Goal: Information Seeking & Learning: Find specific fact

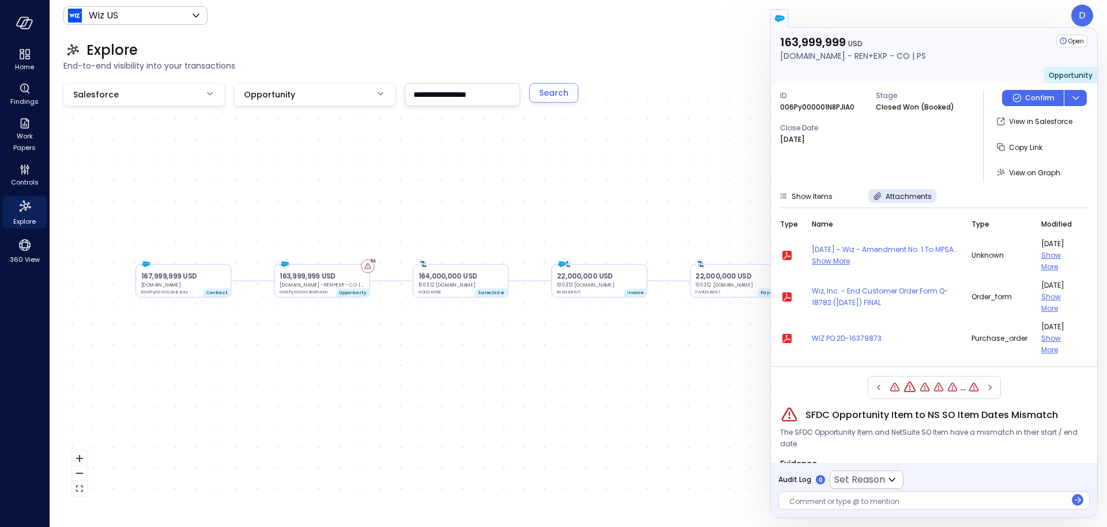
click at [726, 63] on span "End-to-end visibility into your transactions" at bounding box center [578, 65] width 1030 height 13
click at [728, 59] on div "Explore End-to-end visibility into your transactions" at bounding box center [572, 56] width 1044 height 31
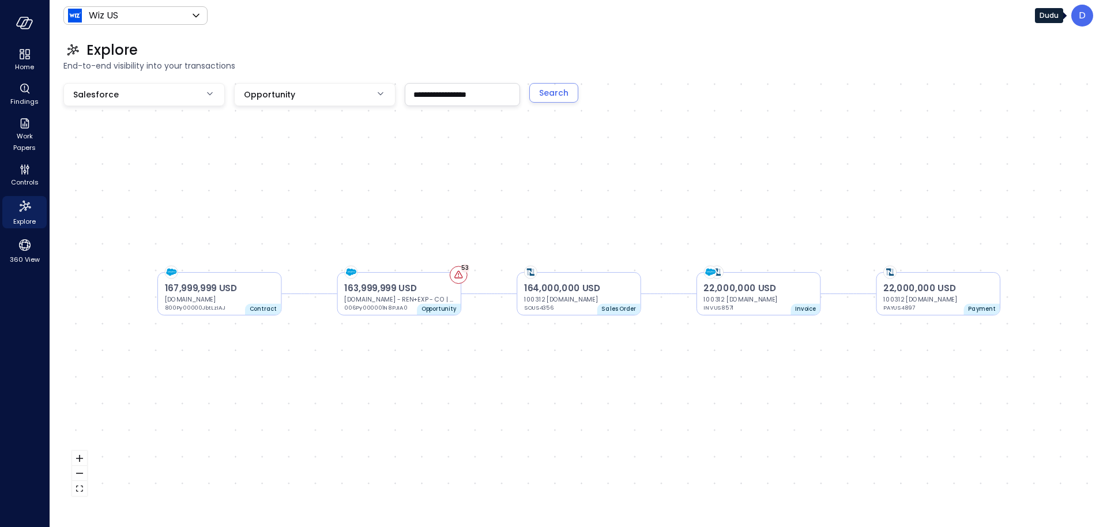
click at [1077, 17] on div "D" at bounding box center [1083, 16] width 22 height 22
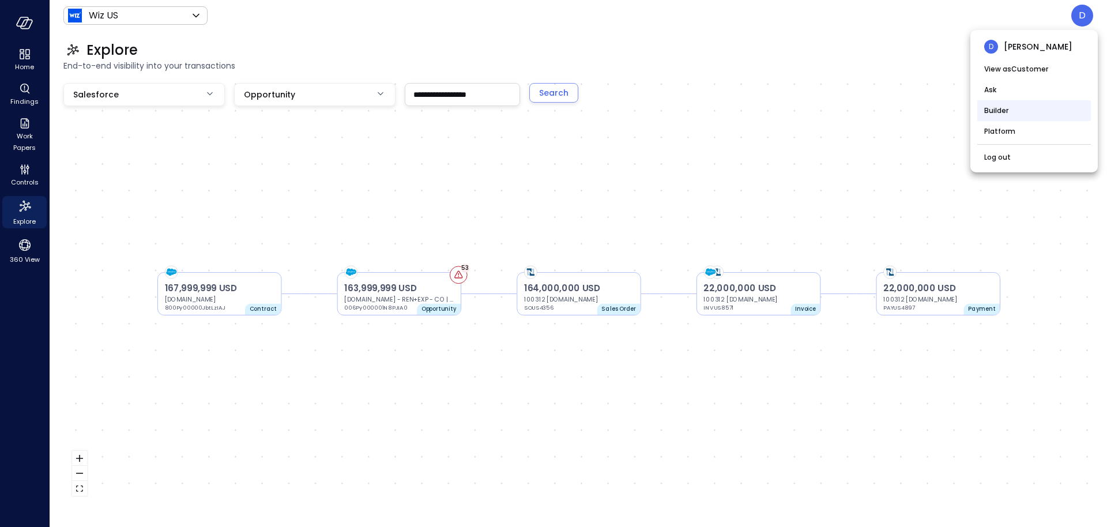
click at [995, 115] on li "Builder" at bounding box center [1035, 110] width 114 height 21
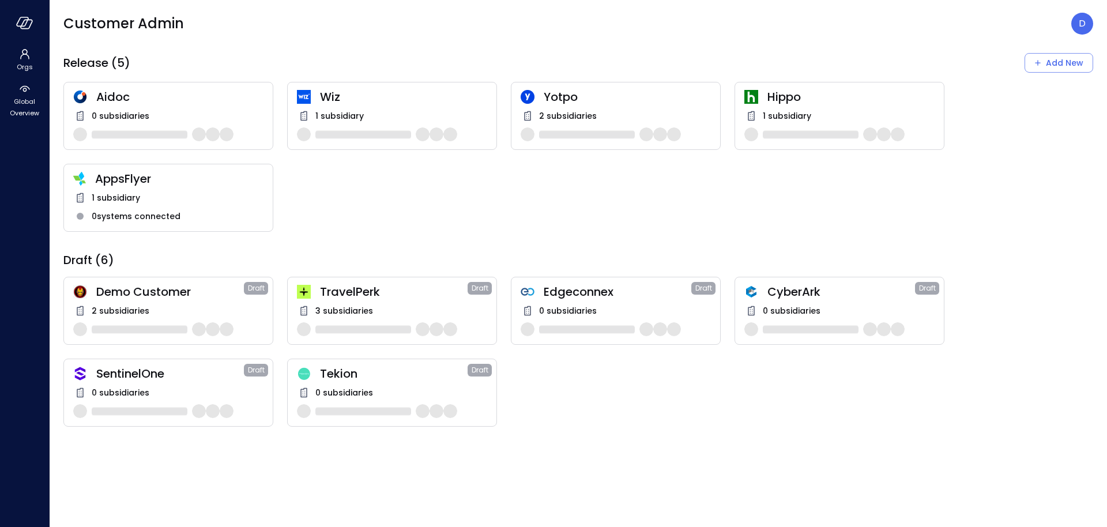
click at [381, 104] on div "Wiz 1 subsidiary" at bounding box center [392, 116] width 210 height 68
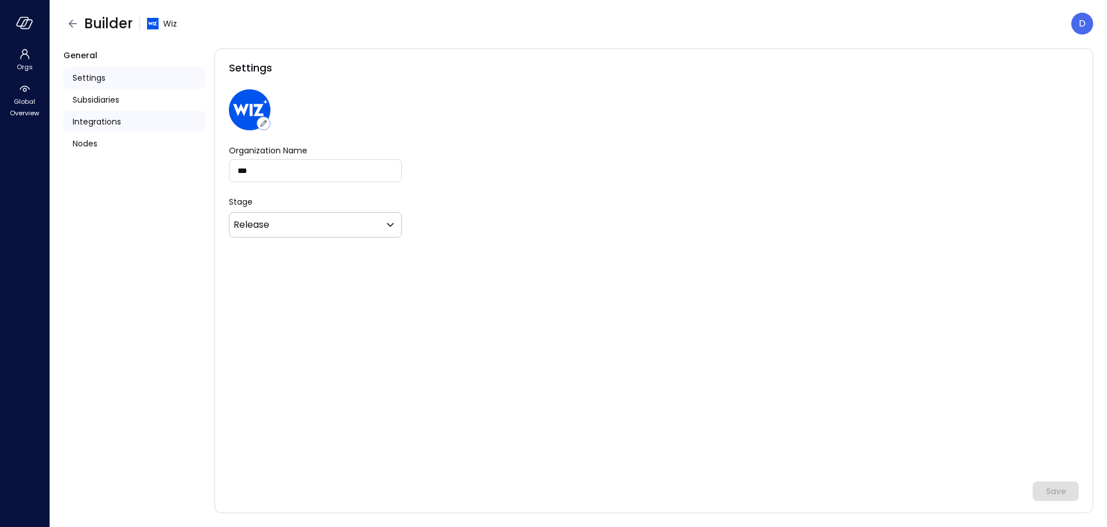
click at [87, 119] on span "Integrations" at bounding box center [97, 121] width 48 height 13
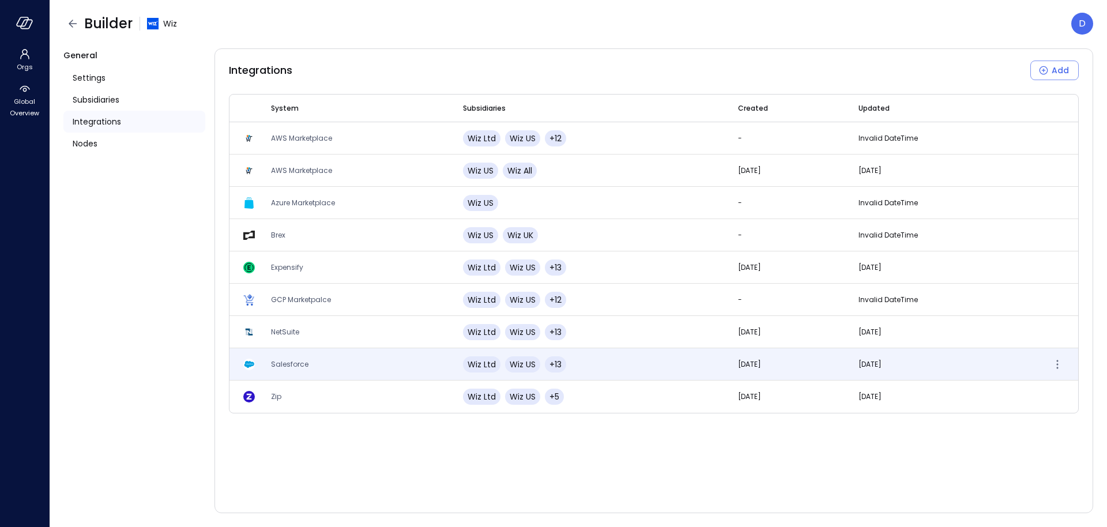
click at [305, 366] on span "Salesforce" at bounding box center [289, 364] width 37 height 10
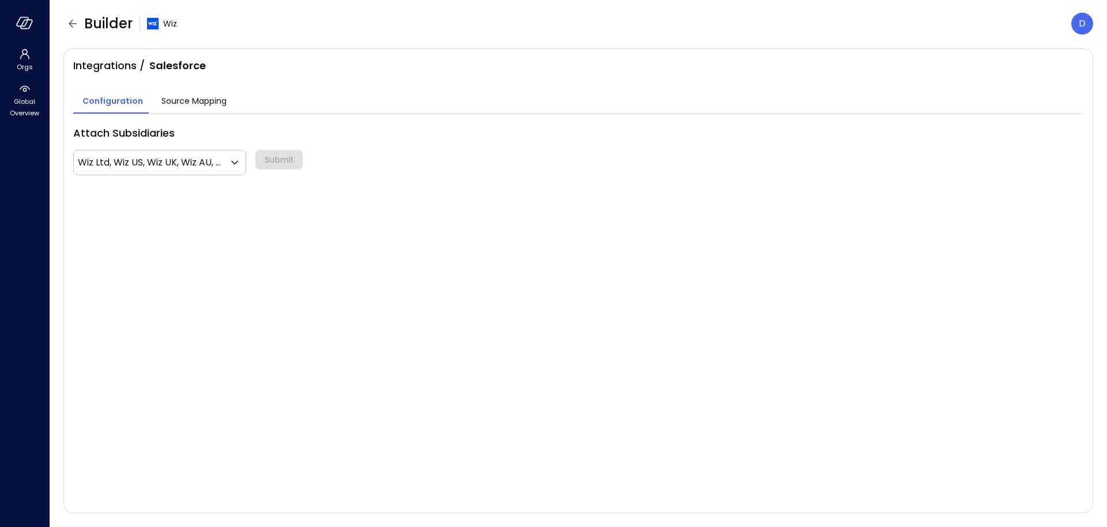
click at [182, 96] on span "Source Mapping" at bounding box center [193, 101] width 65 height 13
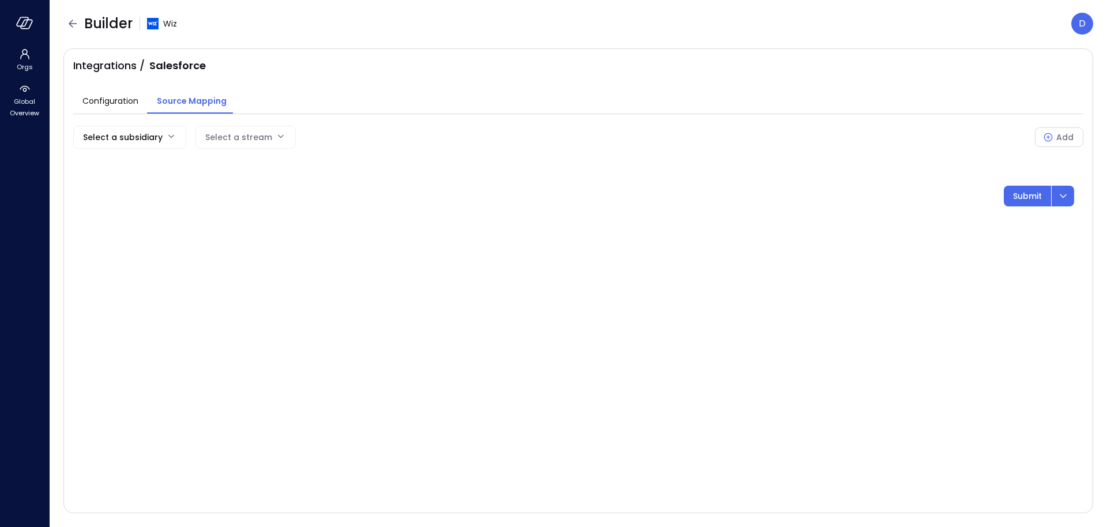
click at [152, 153] on div "Select a subsidiary Select a stream Add Submit" at bounding box center [578, 166] width 1010 height 81
click at [153, 138] on body "Orgs Global Overview Builder Wiz D Integrations / Salesforce Configuration Sour…" at bounding box center [553, 263] width 1107 height 527
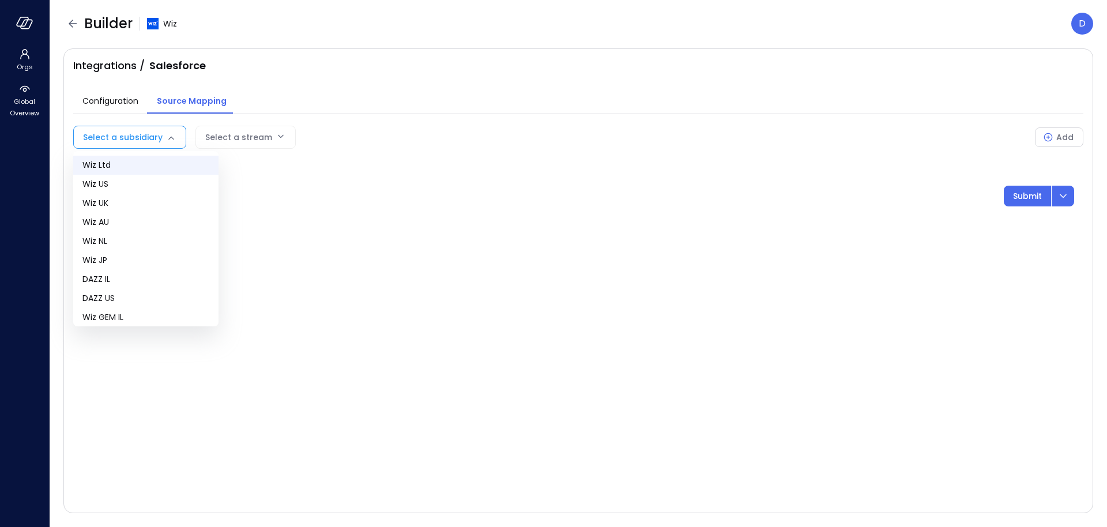
drag, startPoint x: 149, startPoint y: 187, endPoint x: 169, endPoint y: 163, distance: 30.7
click at [149, 187] on span "Wiz US" at bounding box center [145, 184] width 127 height 12
type input "**"
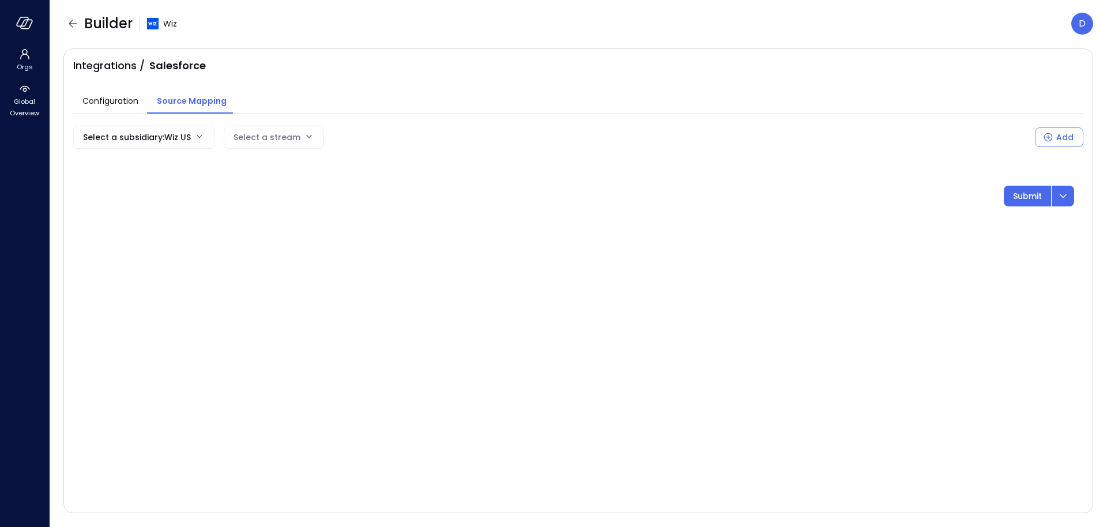
click at [276, 132] on body "Orgs Global Overview Builder Wiz D Integrations / Salesforce Configuration Sour…" at bounding box center [553, 263] width 1107 height 527
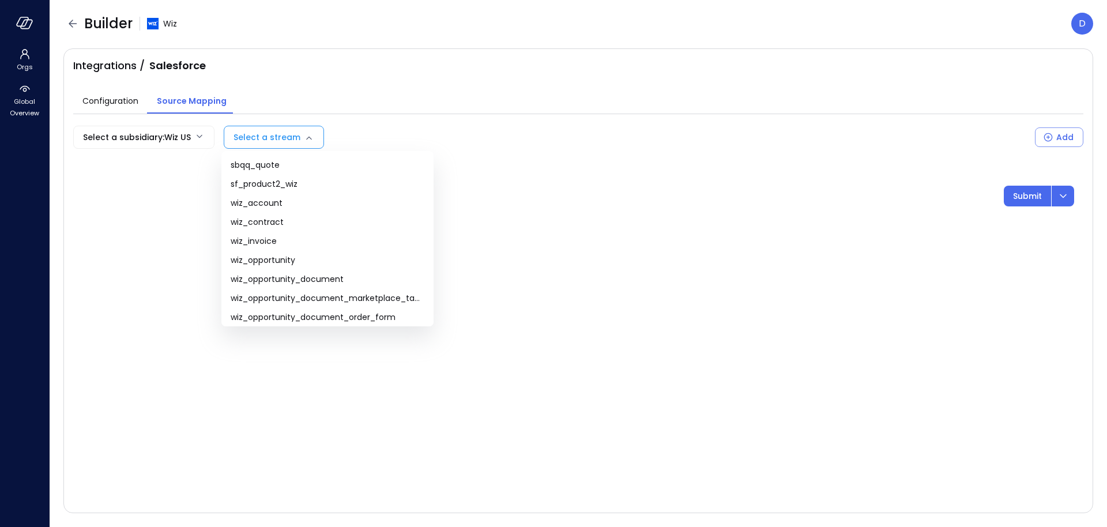
click at [315, 84] on div at bounding box center [553, 263] width 1107 height 527
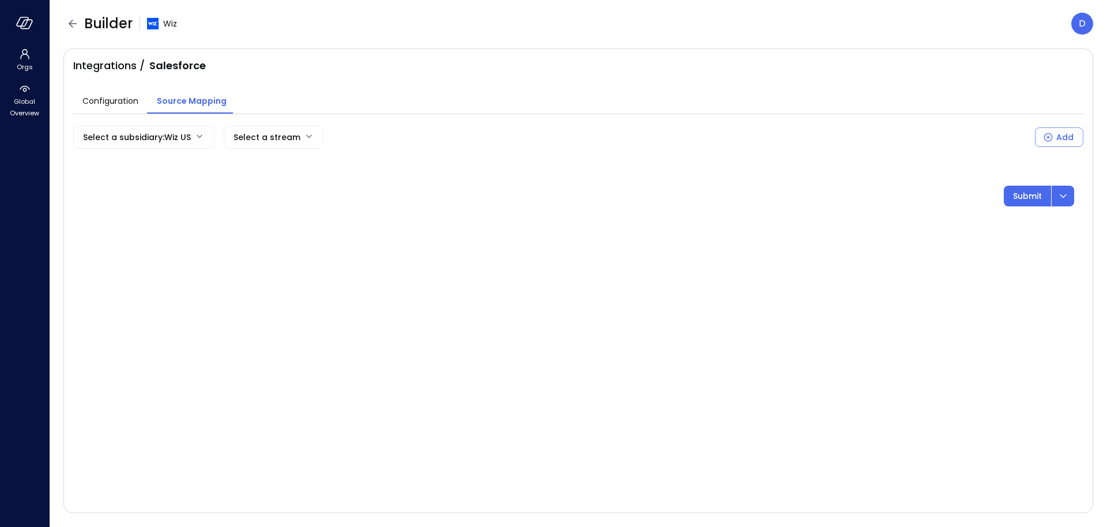
click at [315, 84] on div "Configuration Source Mapping" at bounding box center [578, 93] width 1010 height 40
click at [265, 127] on body "Orgs Global Overview Builder Wiz D Integrations / Salesforce Configuration Sour…" at bounding box center [553, 263] width 1107 height 527
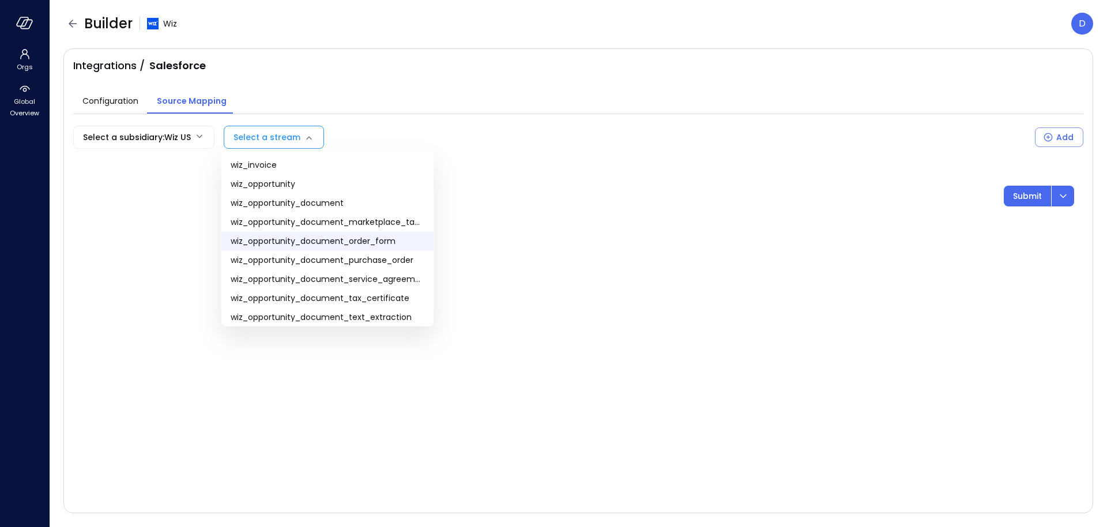
scroll to position [81, 0]
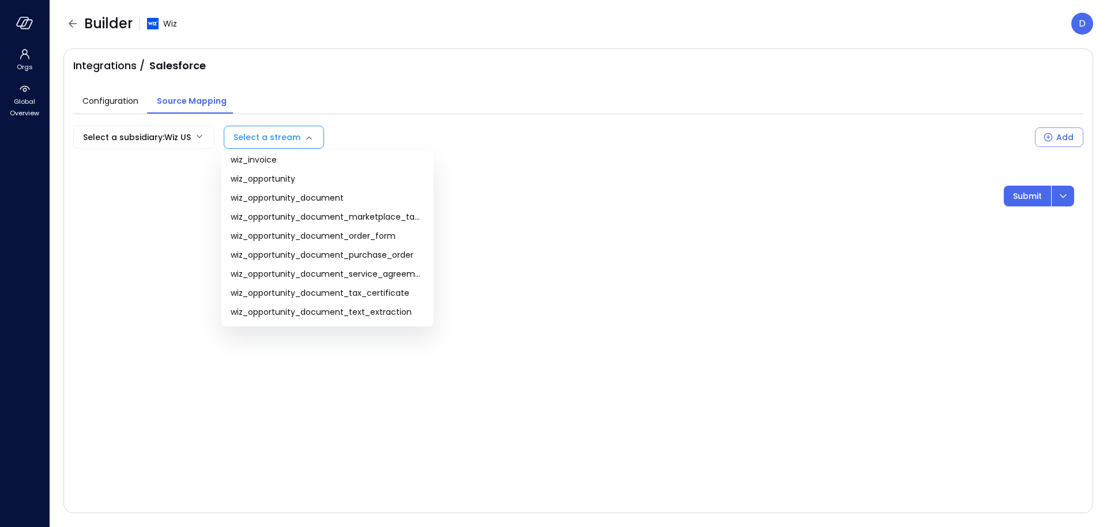
click at [501, 57] on div at bounding box center [553, 263] width 1107 height 527
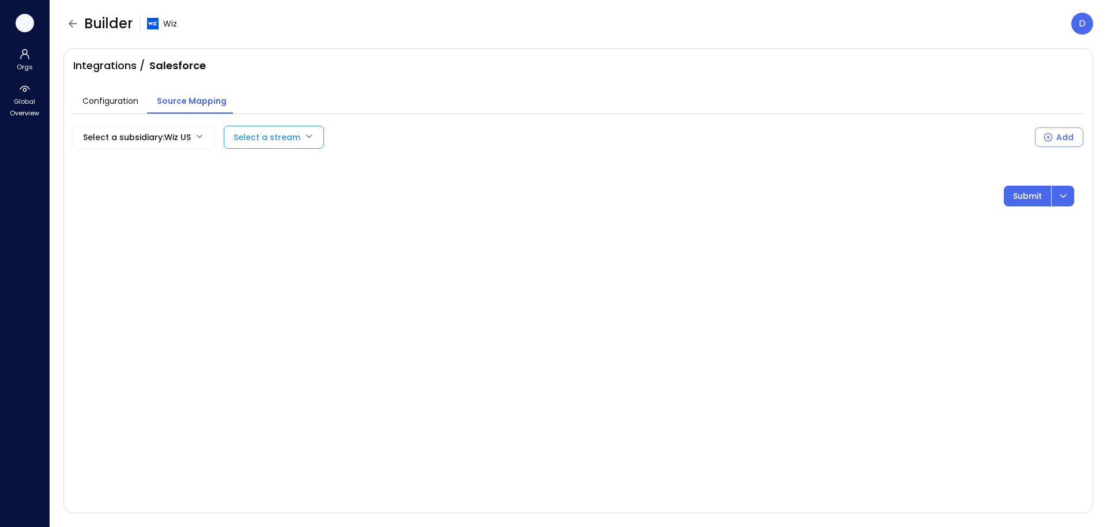
click at [22, 16] on button "button" at bounding box center [25, 23] width 18 height 18
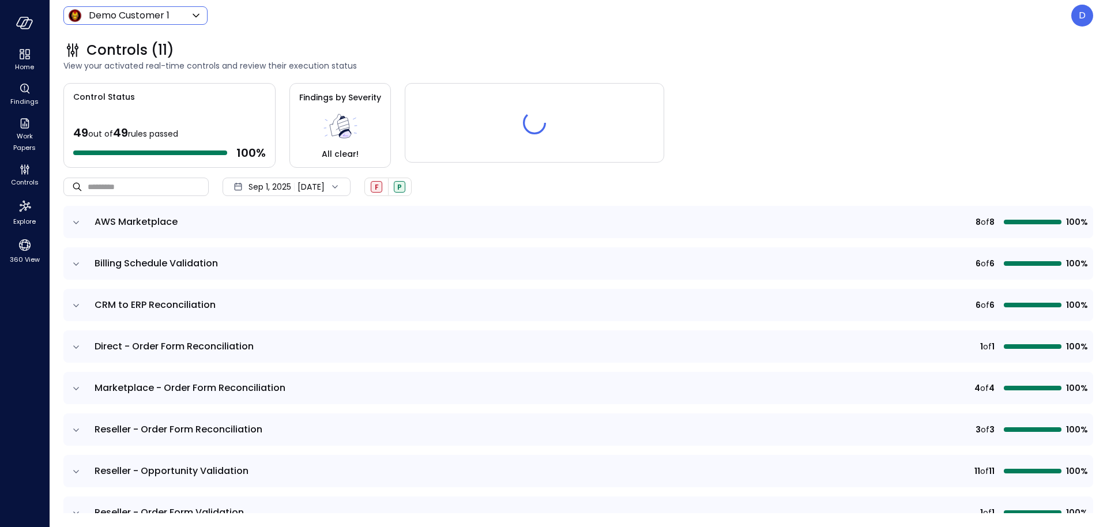
click at [143, 13] on body "Home Findings Work Papers Controls Explore 360 View Demo Customer 1 ***** ​ D C…" at bounding box center [553, 263] width 1107 height 527
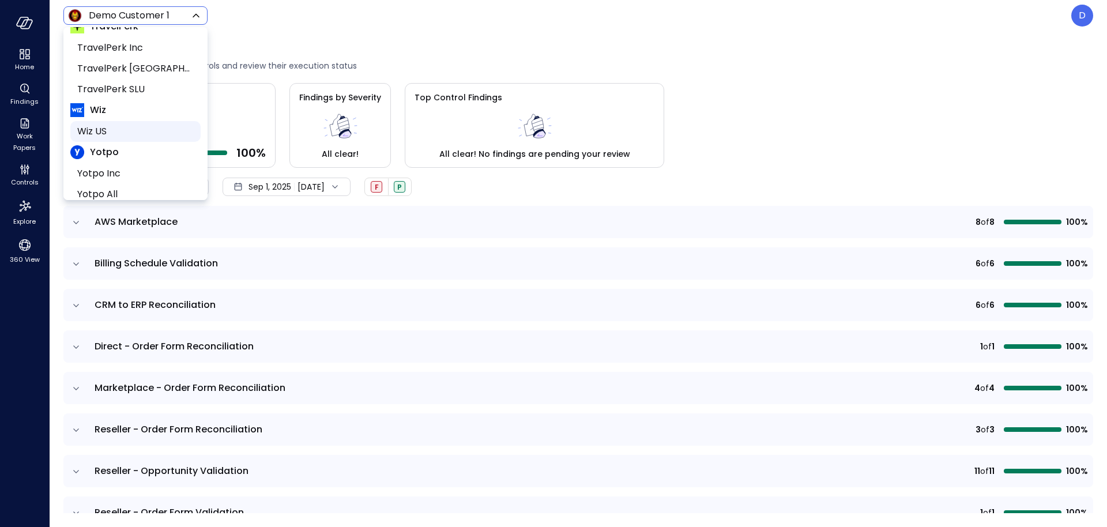
scroll to position [175, 0]
click at [95, 119] on span "Wiz US" at bounding box center [134, 122] width 114 height 14
type input "******"
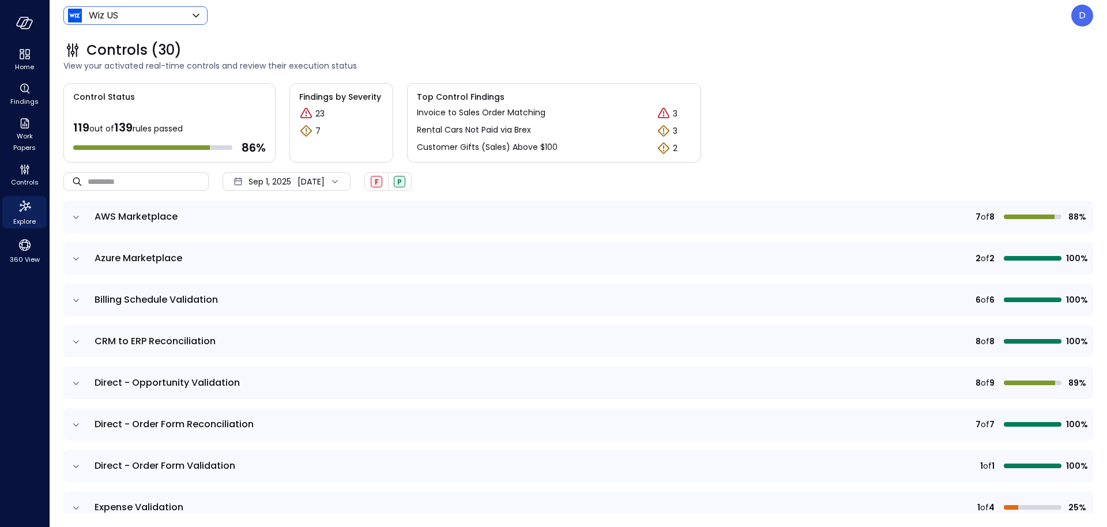
click at [25, 210] on icon "Explore" at bounding box center [25, 206] width 18 height 18
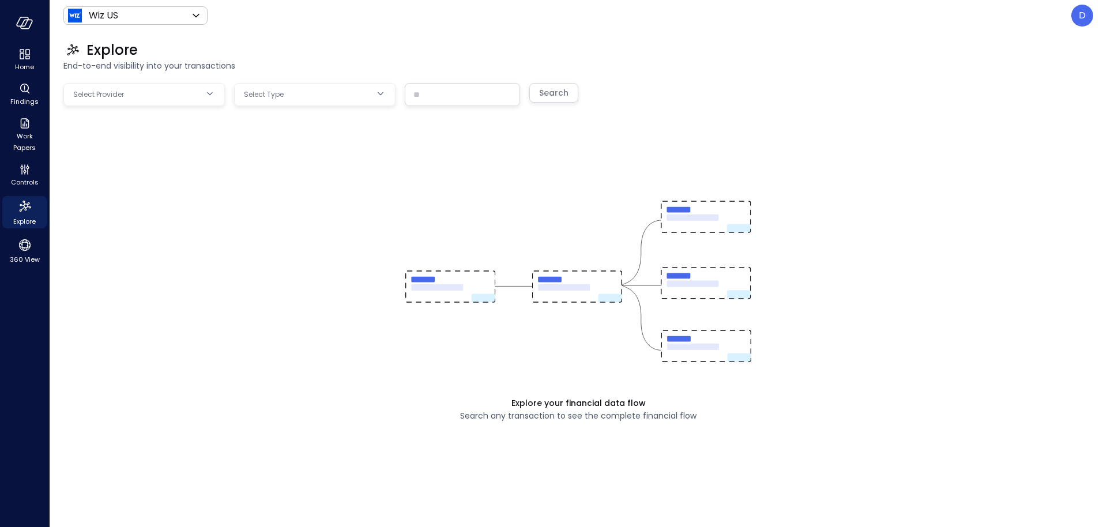
click at [175, 97] on body "Home Findings Work Papers Controls Explore 360 View Wiz US ****** ​ D Explore E…" at bounding box center [553, 263] width 1107 height 527
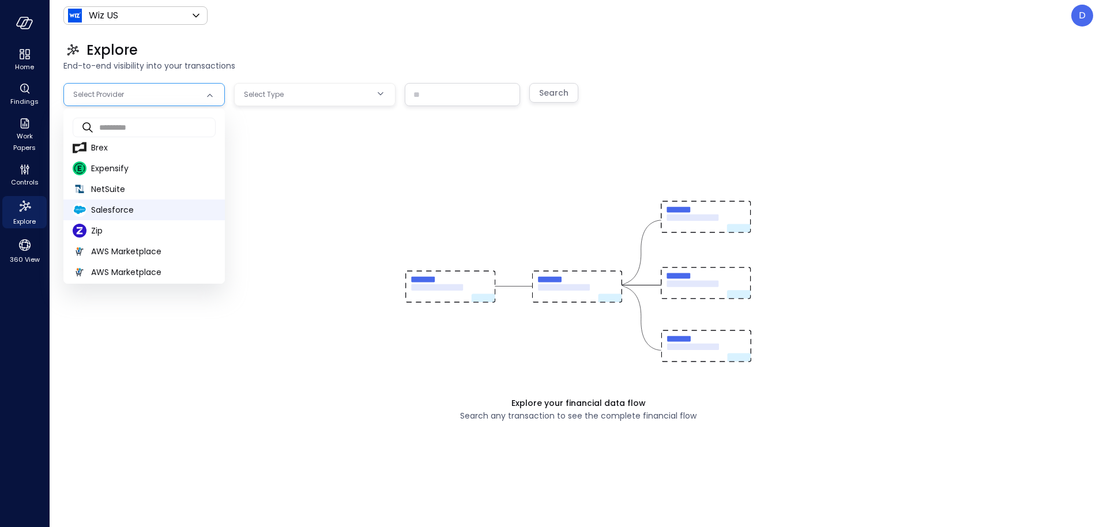
click at [129, 208] on span "Salesforce" at bounding box center [153, 210] width 125 height 12
type input "**********"
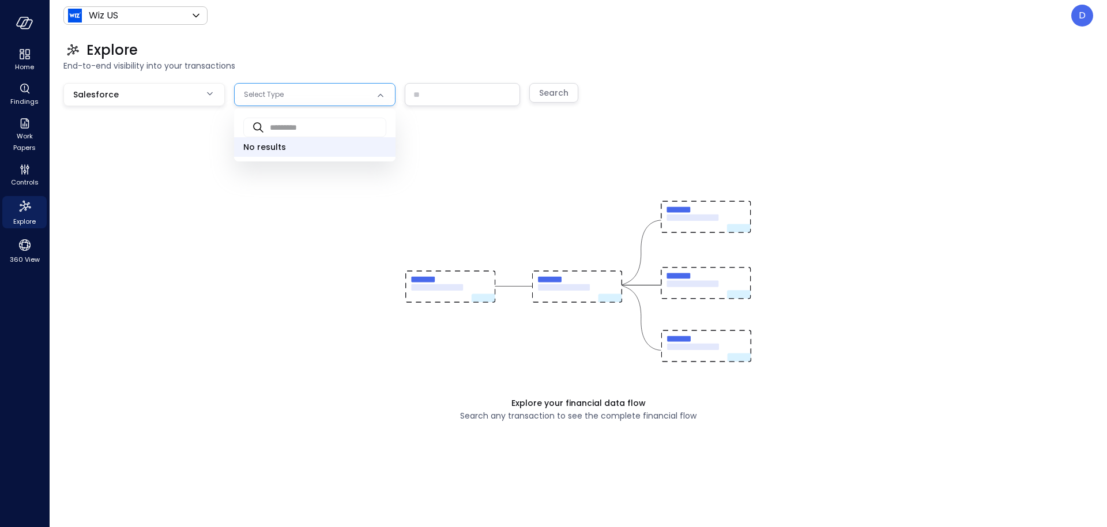
click at [288, 101] on body "**********" at bounding box center [553, 263] width 1107 height 527
click at [281, 144] on span "Opportunity" at bounding box center [314, 147] width 143 height 12
type input "***"
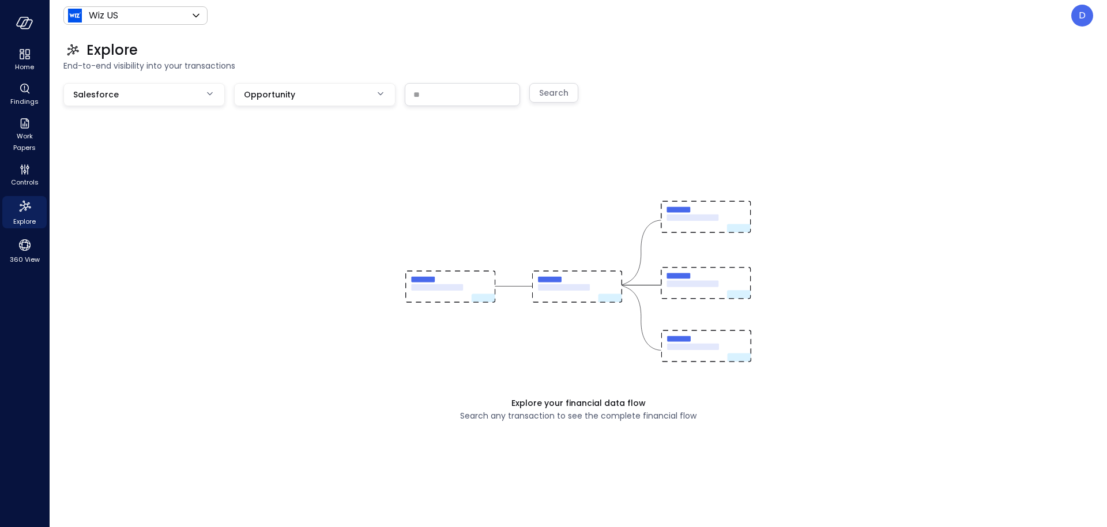
click at [418, 97] on input "text" at bounding box center [462, 94] width 114 height 21
paste input "**********"
type input "**********"
click at [563, 89] on div "Search" at bounding box center [553, 93] width 29 height 14
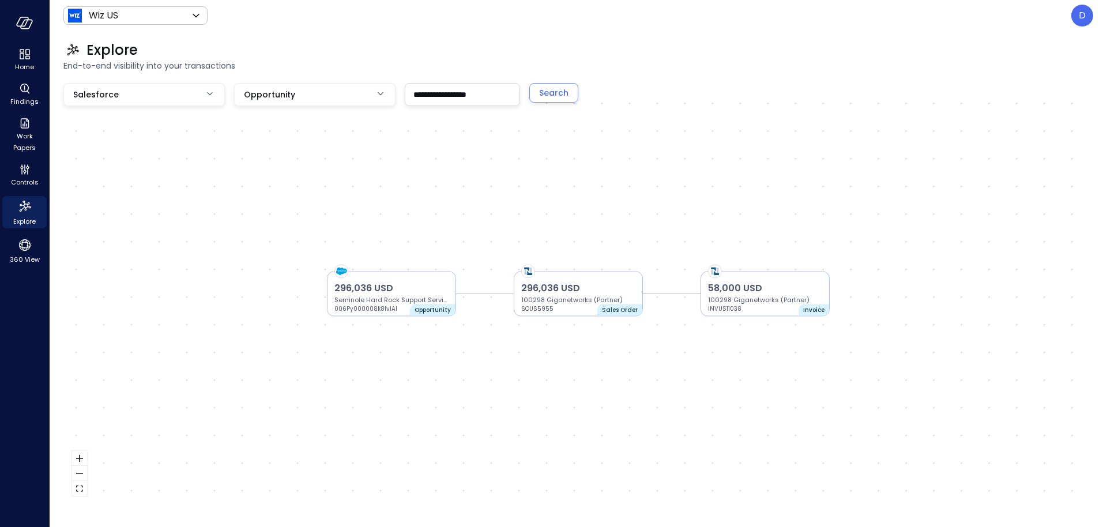
click at [407, 270] on div "296,036 USD Seminole Hard Rock Support Services - REN+EXP - CO | AD | ENS | DI …" at bounding box center [578, 294] width 1030 height 422
click at [409, 283] on p "296,036 USD" at bounding box center [392, 288] width 114 height 14
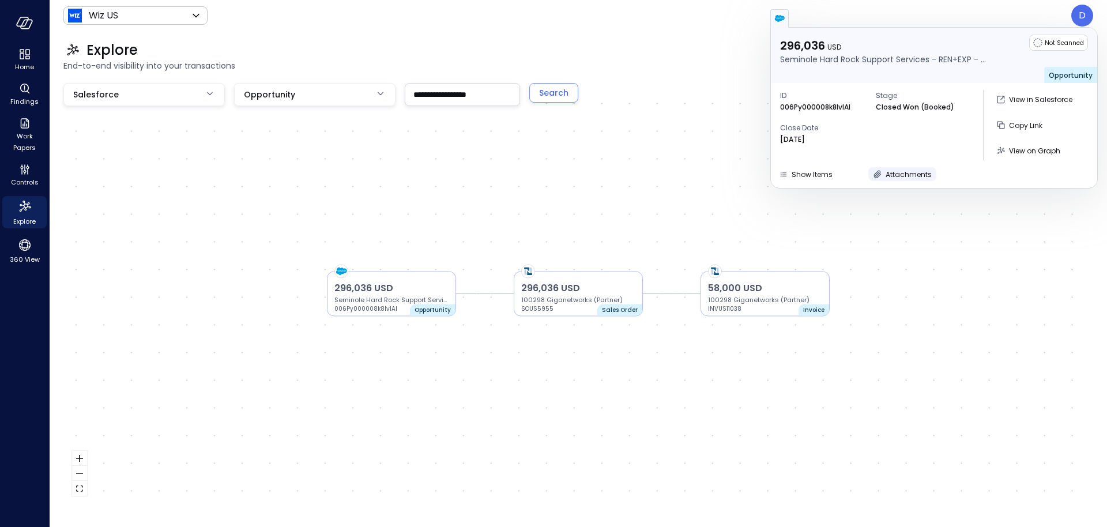
click at [900, 168] on div "Attachments" at bounding box center [909, 174] width 46 height 12
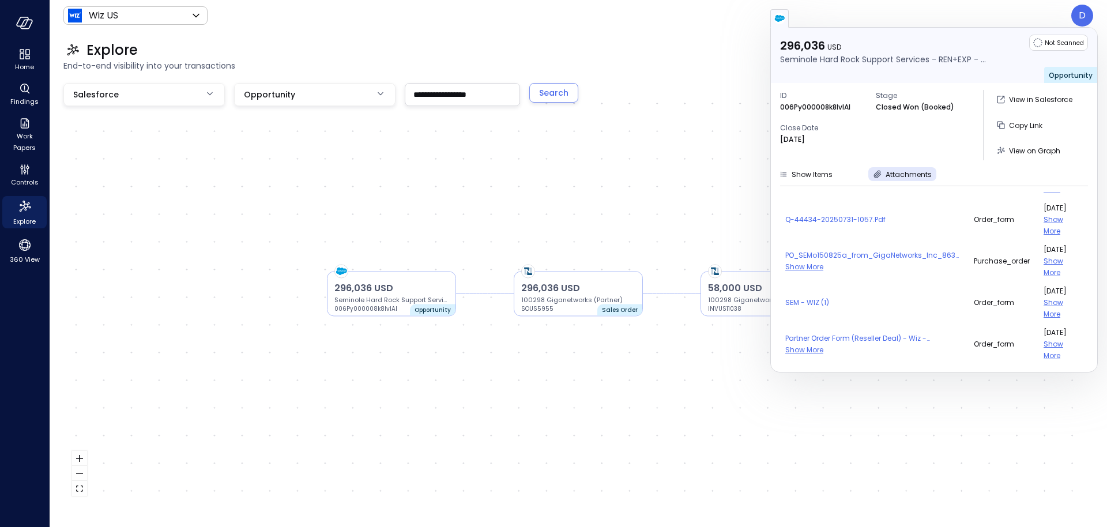
scroll to position [147, 32]
click at [1044, 340] on span "Show More" at bounding box center [1054, 349] width 20 height 21
click at [1045, 300] on div "Aug 15, 2025 Show More" at bounding box center [1059, 302] width 31 height 35
click at [1047, 298] on span "Show More" at bounding box center [1054, 308] width 20 height 21
click at [1046, 256] on span "Show More" at bounding box center [1054, 266] width 20 height 21
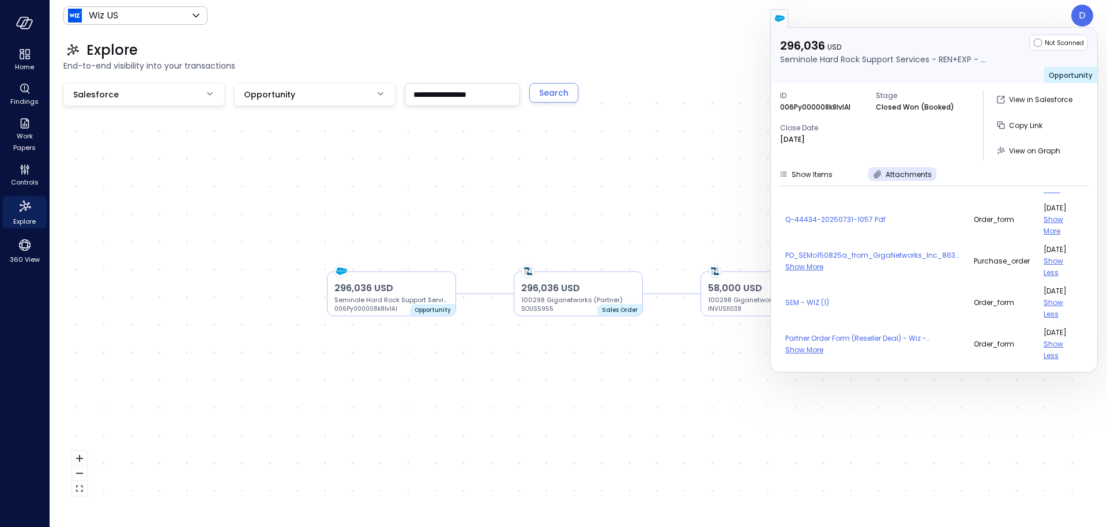
scroll to position [182, 0]
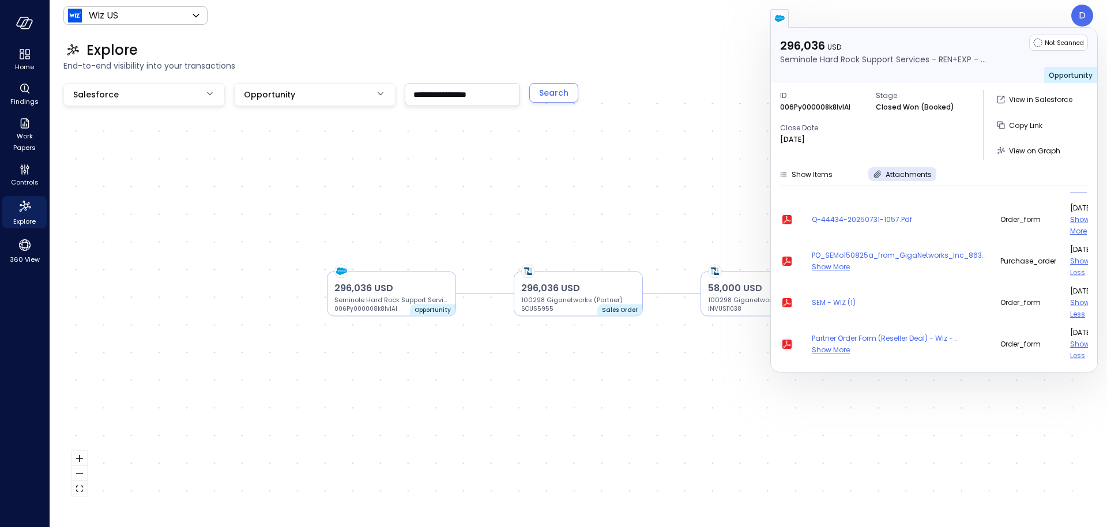
click at [785, 340] on icon "button" at bounding box center [787, 344] width 9 height 9
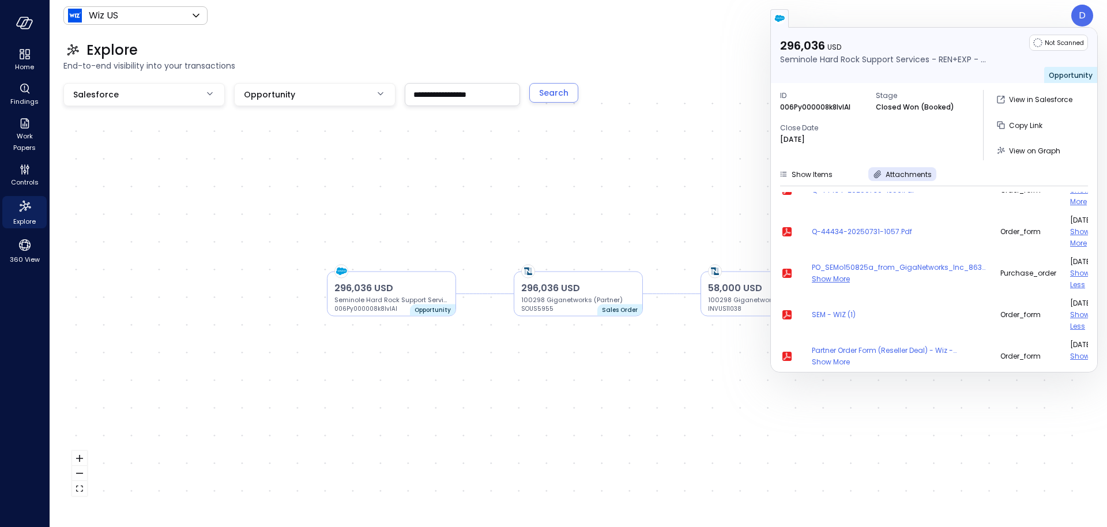
scroll to position [117, 0]
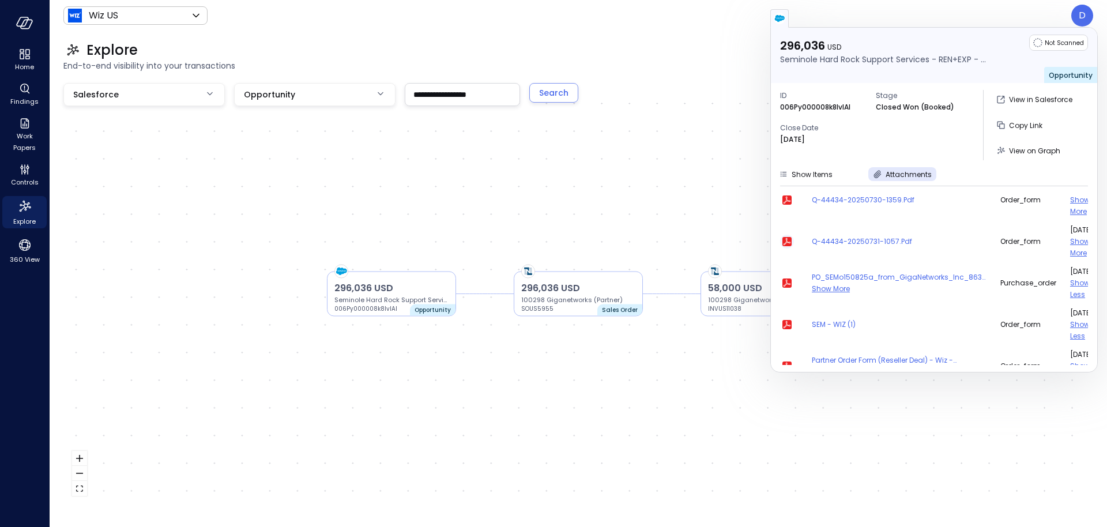
click at [786, 243] on icon "button" at bounding box center [787, 242] width 14 height 14
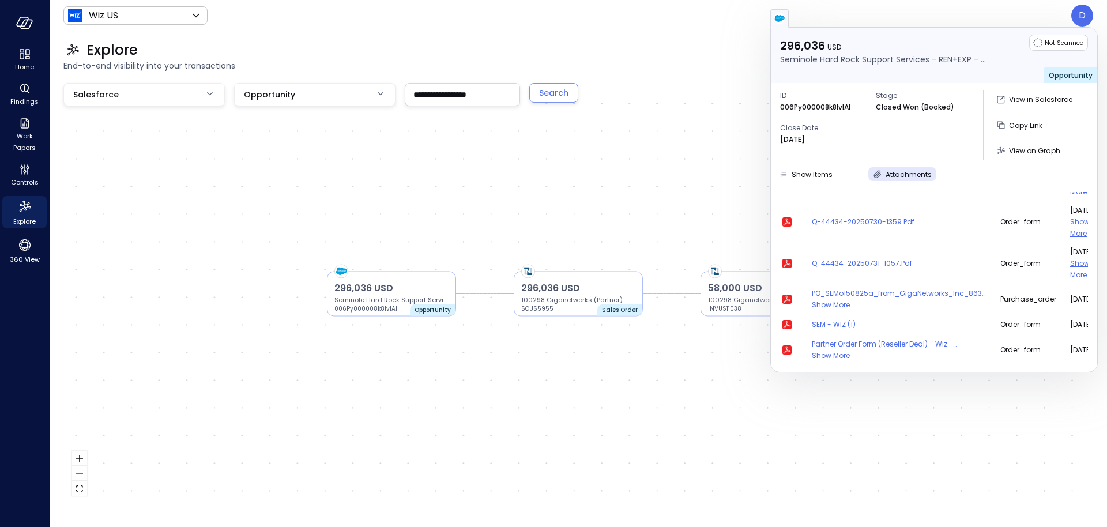
scroll to position [112, 0]
